Goal: Task Accomplishment & Management: Manage account settings

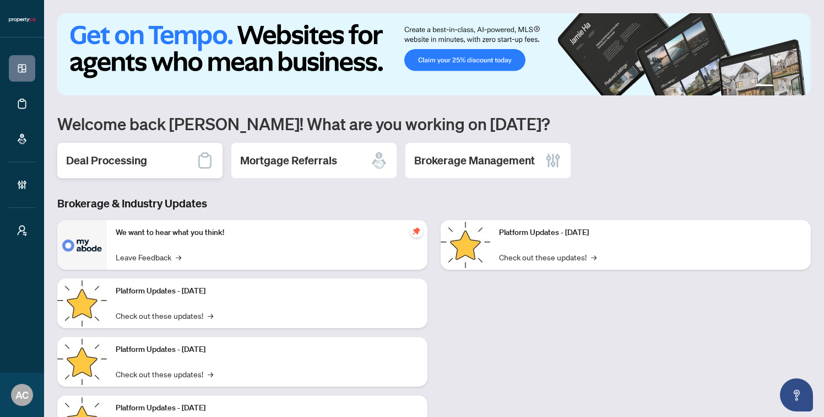
click at [144, 160] on h2 "Deal Processing" at bounding box center [106, 160] width 81 height 15
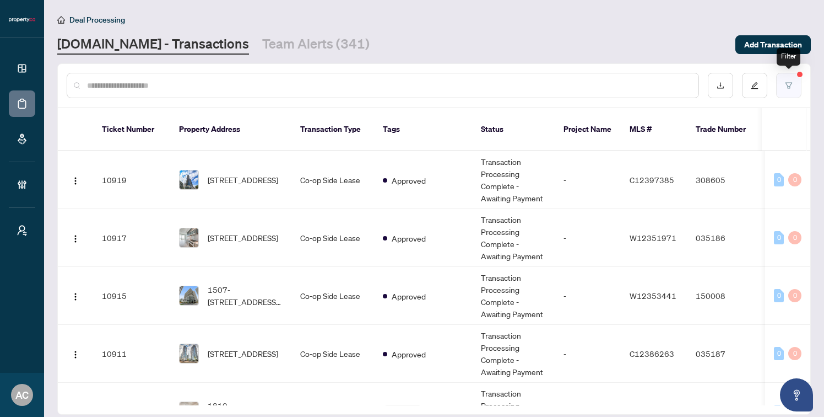
click at [786, 83] on icon "filter" at bounding box center [789, 86] width 8 height 8
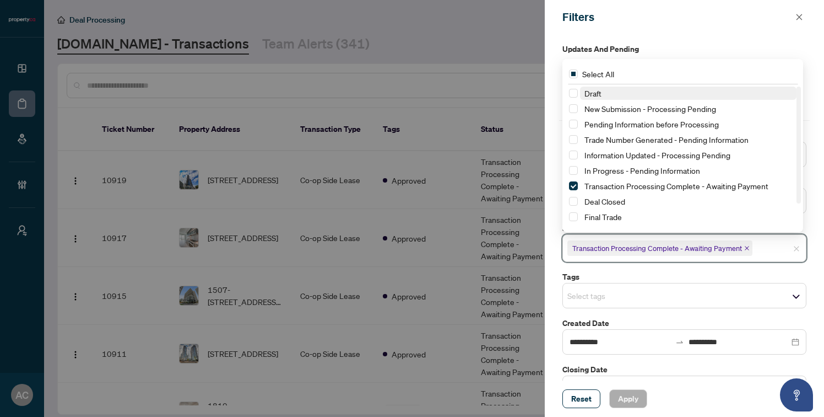
click at [772, 248] on input "search" at bounding box center [793, 247] width 77 height 13
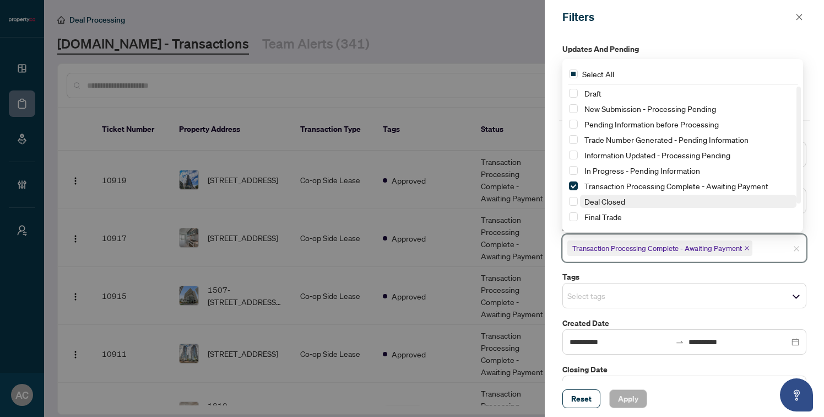
click at [599, 202] on span "Deal Closed" at bounding box center [605, 201] width 41 height 10
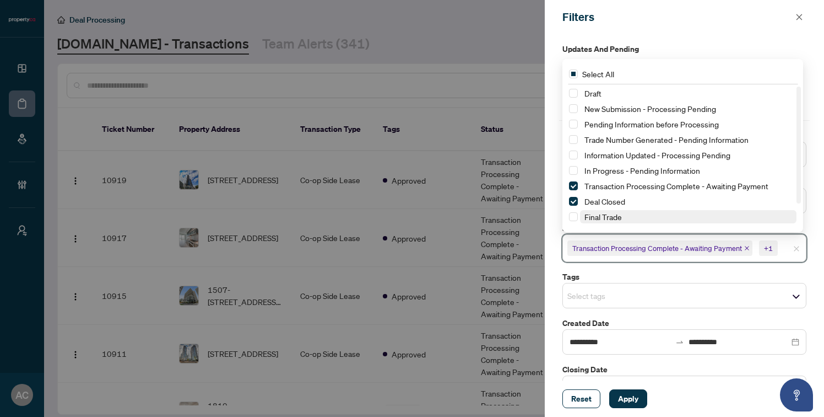
click at [591, 212] on span "Final Trade" at bounding box center [603, 217] width 37 height 10
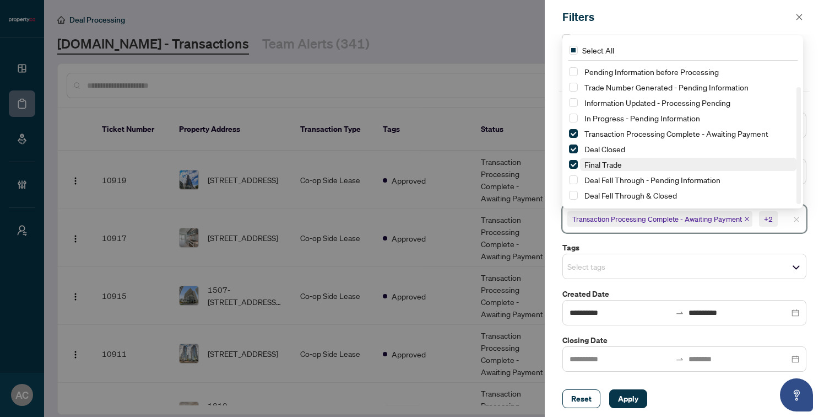
scroll to position [33, 0]
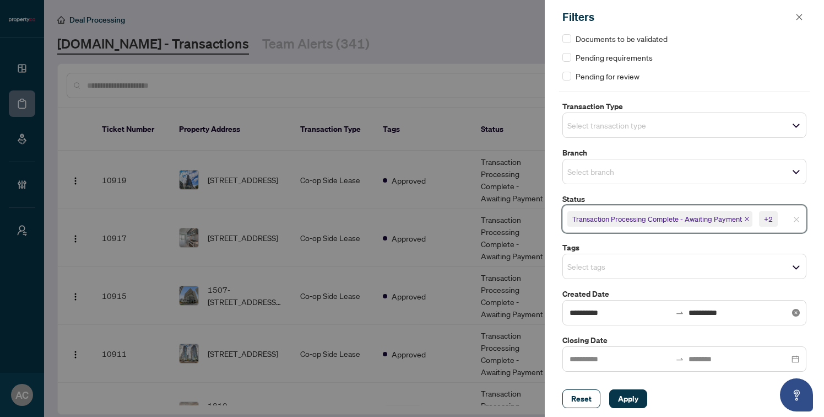
click at [793, 311] on icon "close-circle" at bounding box center [796, 313] width 8 height 8
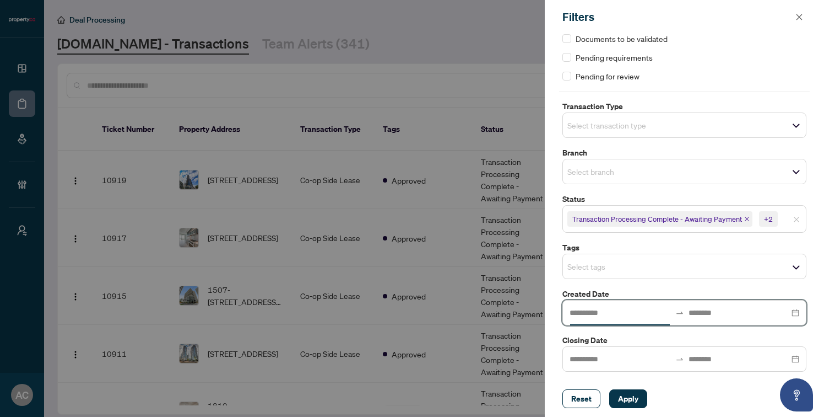
click at [606, 310] on input at bounding box center [620, 312] width 101 height 12
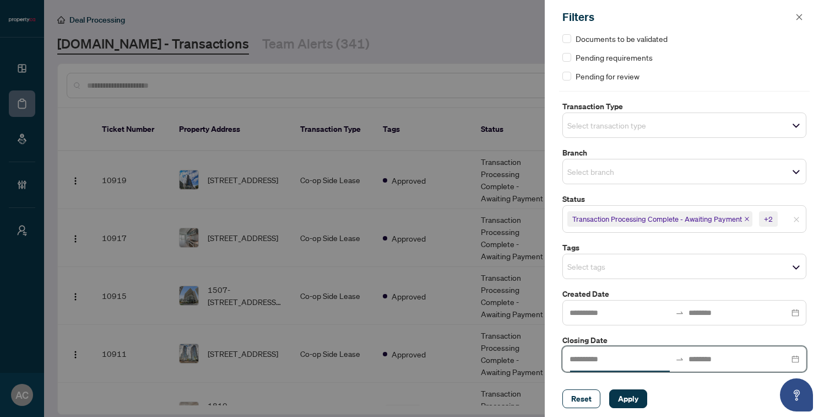
click at [588, 357] on input at bounding box center [620, 359] width 101 height 12
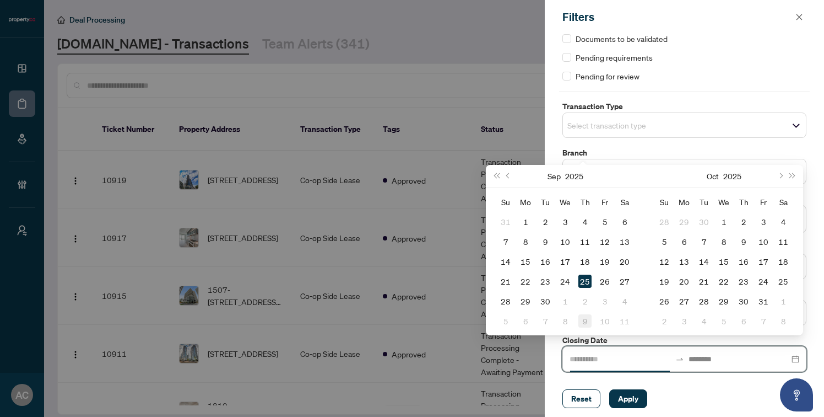
type input "**********"
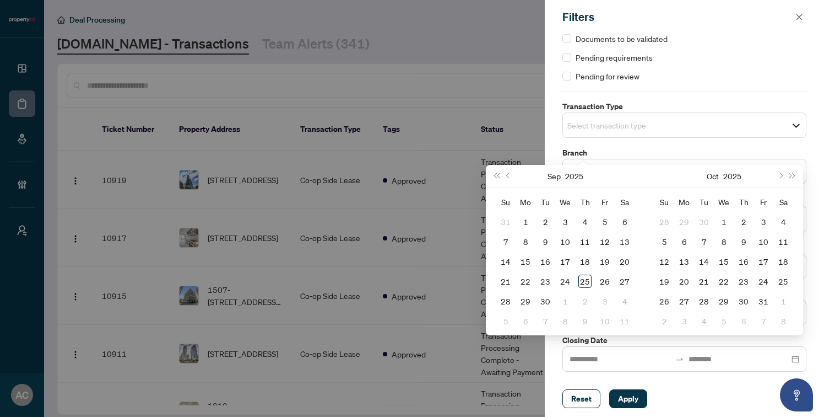
click at [555, 343] on div "Updates and Pending Documents to be validated Pending requirements Pending for …" at bounding box center [684, 207] width 279 height 346
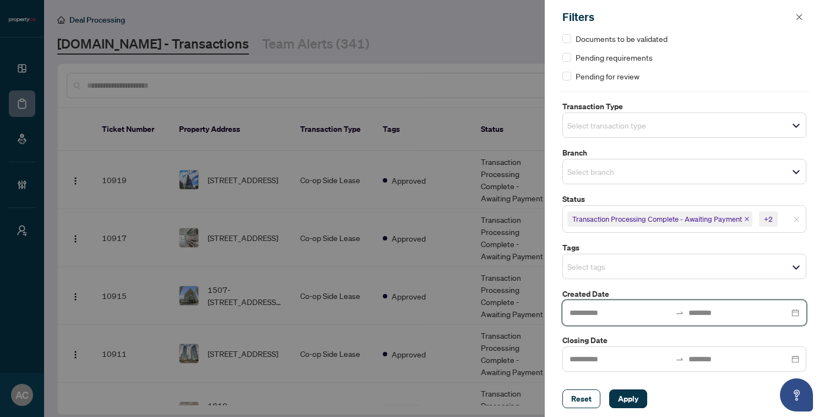
click at [589, 311] on input at bounding box center [620, 312] width 101 height 12
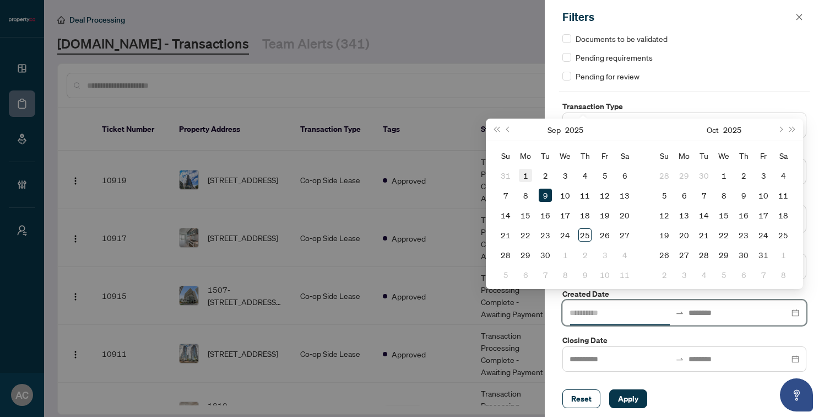
type input "**********"
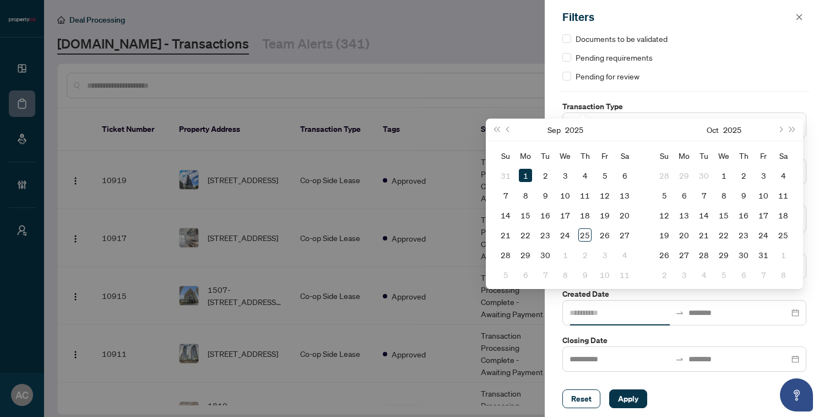
click at [524, 177] on div "1" at bounding box center [525, 175] width 13 height 13
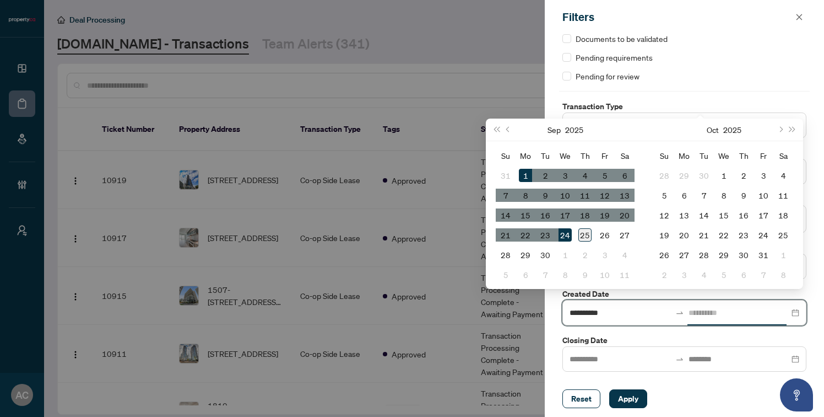
type input "**********"
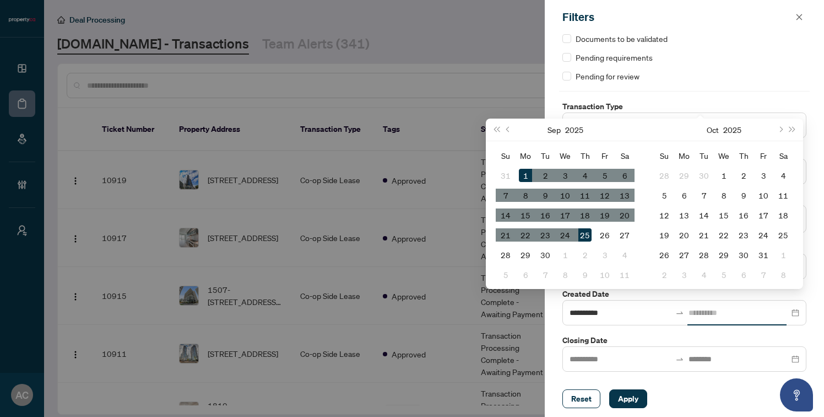
click at [583, 235] on div "25" at bounding box center [584, 234] width 13 height 13
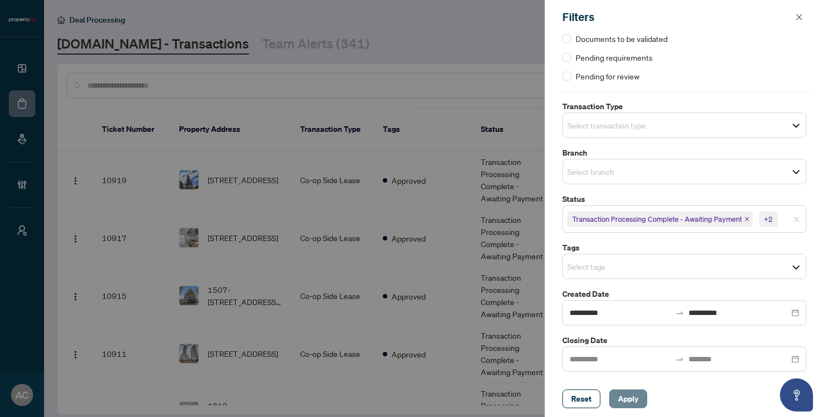
click at [628, 401] on span "Apply" at bounding box center [628, 399] width 20 height 18
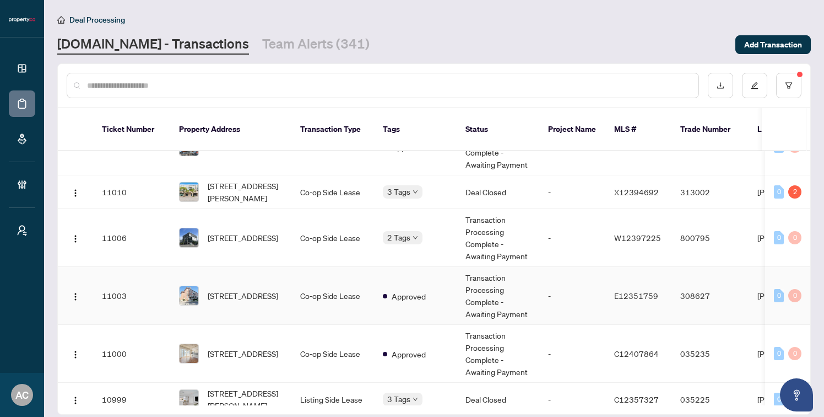
scroll to position [795, 0]
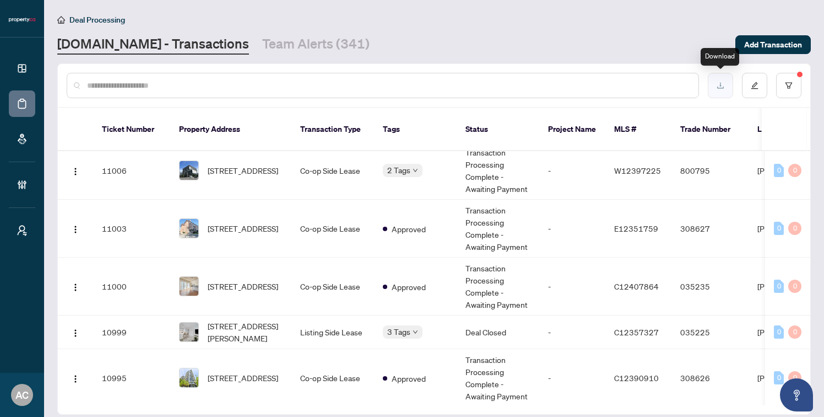
click at [721, 89] on icon "download" at bounding box center [721, 86] width 8 height 8
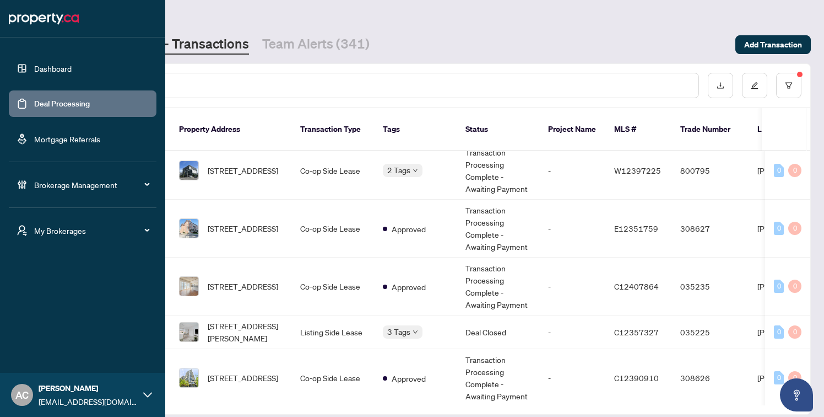
click at [85, 229] on span "My Brokerages" at bounding box center [91, 230] width 115 height 12
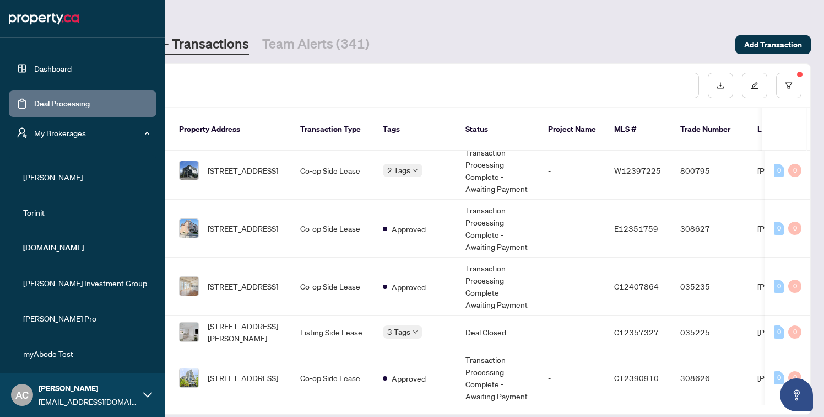
scroll to position [10, 0]
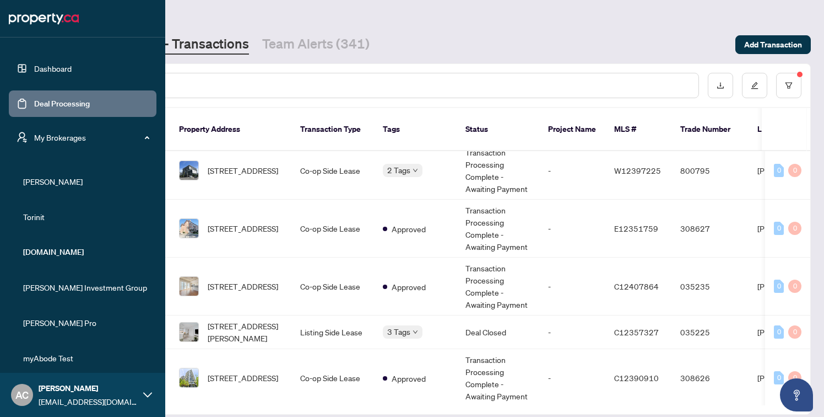
click at [43, 184] on span "RAHR" at bounding box center [86, 181] width 126 height 12
